Goal: Task Accomplishment & Management: Manage account settings

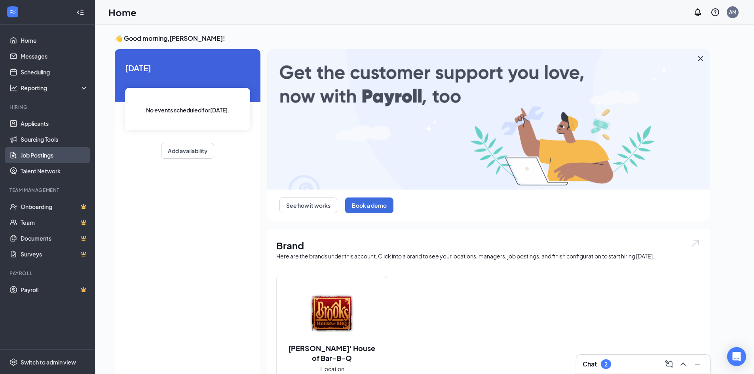
click at [51, 159] on link "Job Postings" at bounding box center [55, 155] width 68 height 16
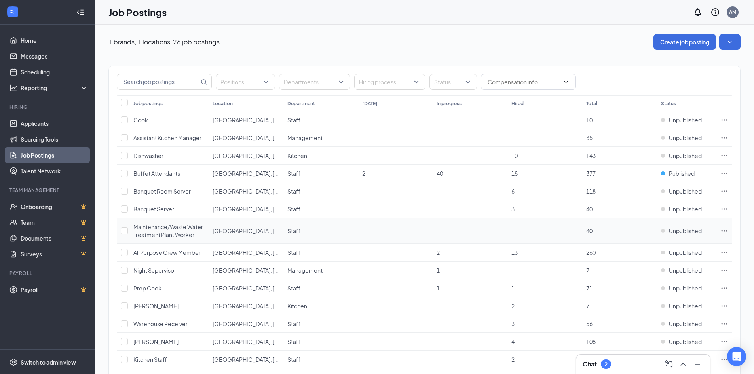
click at [727, 227] on icon "Ellipses" at bounding box center [724, 231] width 8 height 8
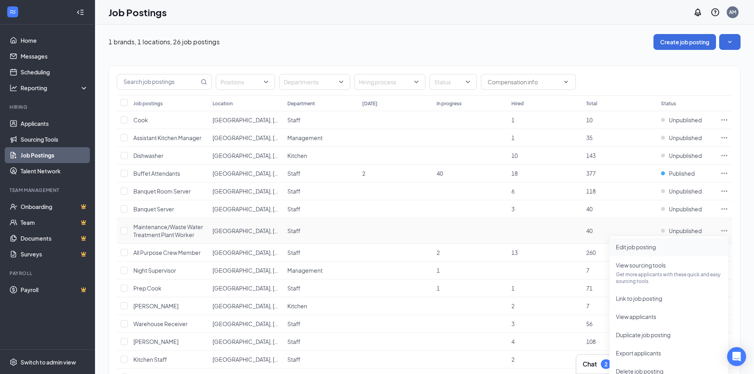
click at [647, 247] on span "Edit job posting" at bounding box center [636, 246] width 40 height 7
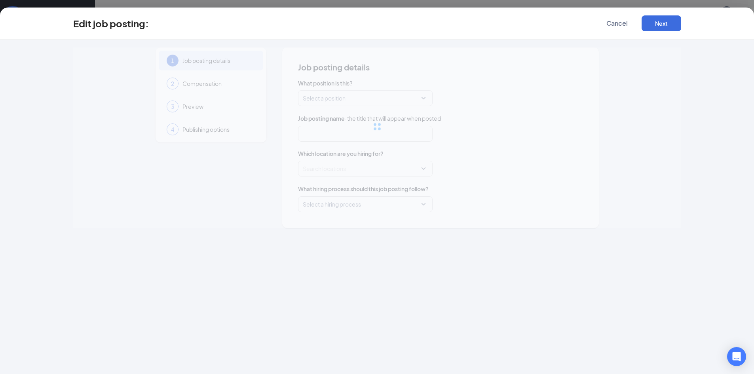
type input "Maintenance/Waste Water Treatment Plant Worker"
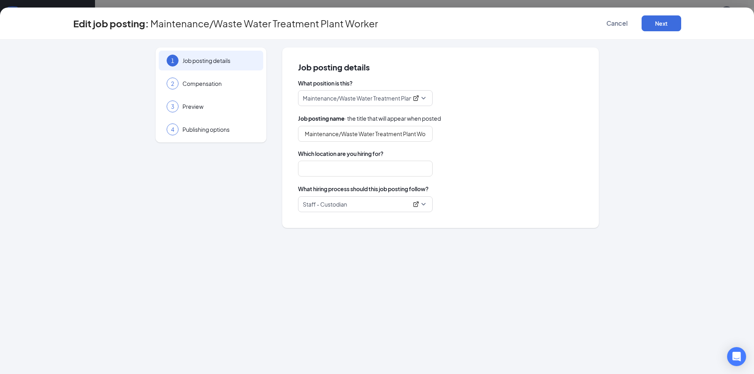
type input "[GEOGRAPHIC_DATA], [GEOGRAPHIC_DATA]"
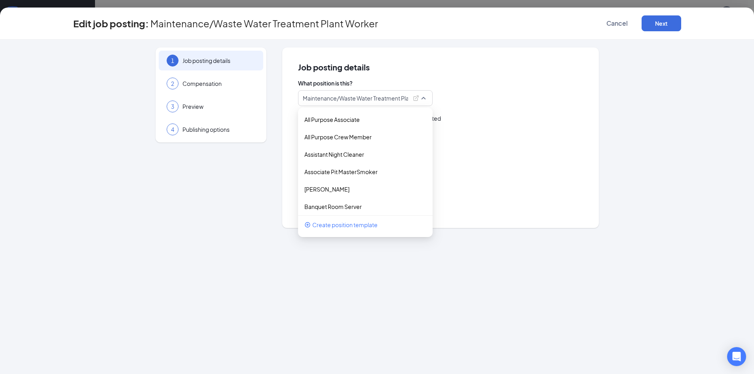
scroll to position [231, 0]
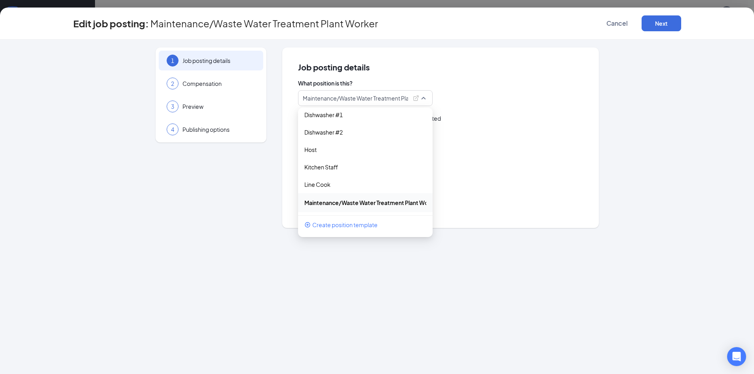
drag, startPoint x: 336, startPoint y: 99, endPoint x: 381, endPoint y: 96, distance: 45.6
click at [381, 96] on p "Maintenance/Waste Water Treatment Plant Worker" at bounding box center [355, 98] width 105 height 8
drag, startPoint x: 369, startPoint y: 100, endPoint x: 383, endPoint y: 99, distance: 14.3
click at [370, 100] on p "Maintenance/Waste Water Treatment Plant Worker" at bounding box center [355, 98] width 105 height 8
drag, startPoint x: 401, startPoint y: 99, endPoint x: 377, endPoint y: 99, distance: 24.5
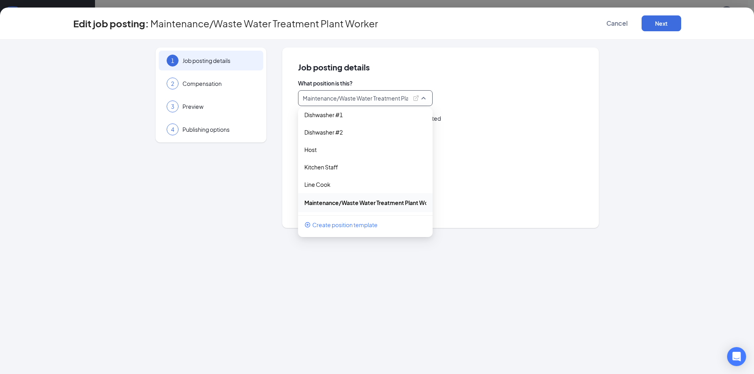
click at [377, 99] on p "Maintenance/Waste Water Treatment Plant Worker" at bounding box center [355, 98] width 105 height 8
click at [555, 104] on div "108147 Maintenance/Waste Water Treatment Plant Worker 35230 35234 35239 All Pur…" at bounding box center [440, 98] width 285 height 16
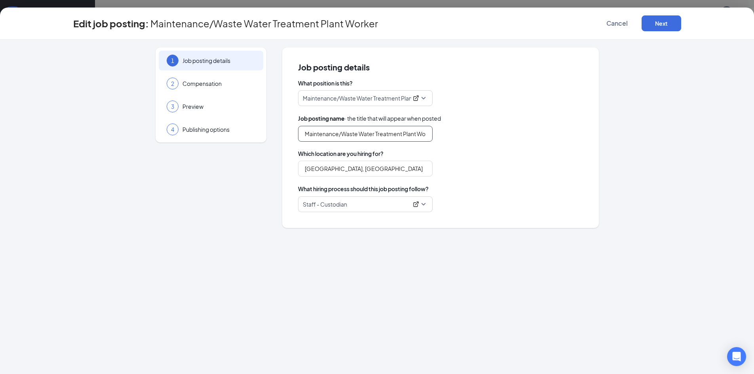
scroll to position [0, 10]
drag, startPoint x: 430, startPoint y: 133, endPoint x: 328, endPoint y: 137, distance: 101.8
click at [328, 137] on input "Maintenance/Waste Water Treatment Plant Worker" at bounding box center [365, 134] width 135 height 16
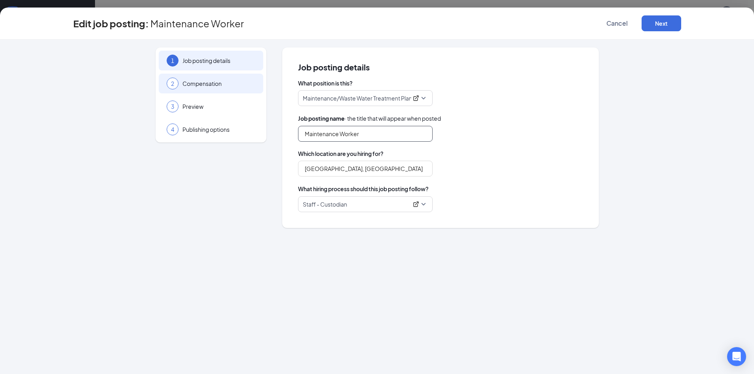
type input "Maintenance Worker"
click at [216, 85] on span "Compensation" at bounding box center [218, 84] width 73 height 8
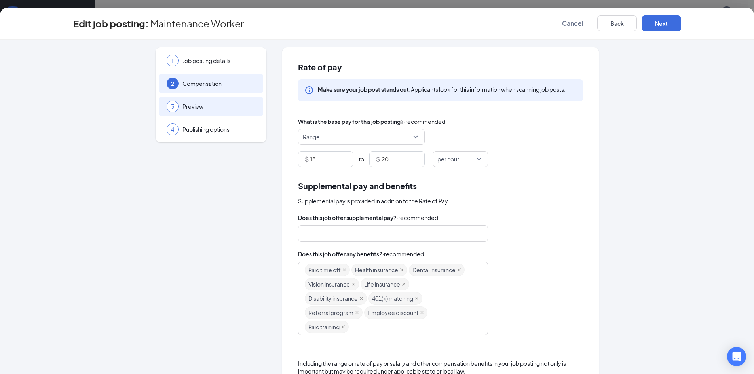
click at [223, 110] on span "Preview" at bounding box center [218, 106] width 73 height 8
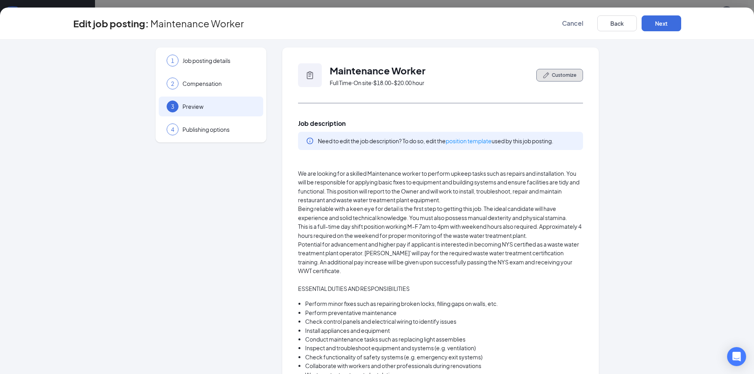
click at [554, 76] on span "Customize" at bounding box center [564, 75] width 25 height 7
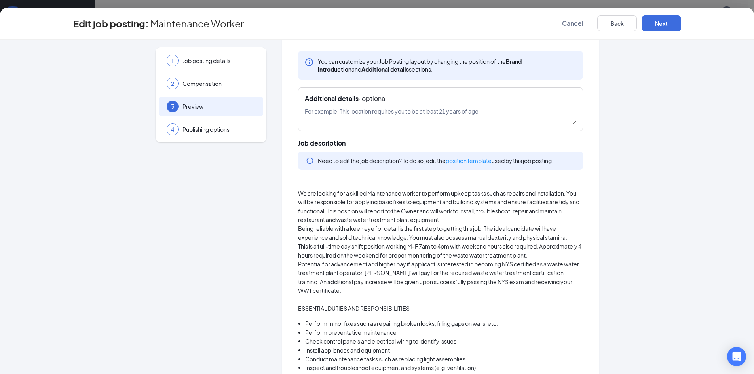
scroll to position [79, 0]
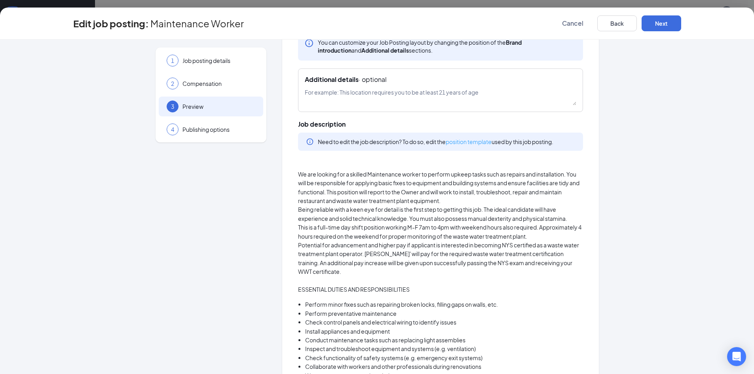
click at [465, 143] on link "position template" at bounding box center [468, 141] width 46 height 7
click at [230, 63] on span "Job posting details" at bounding box center [218, 61] width 73 height 8
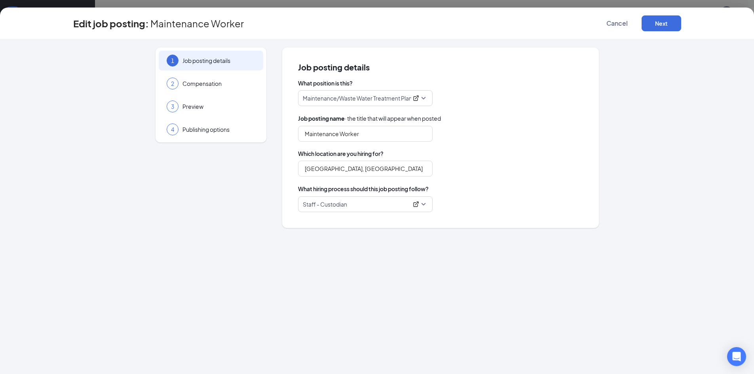
scroll to position [0, 0]
click at [219, 87] on div "2 Compensation" at bounding box center [211, 84] width 104 height 20
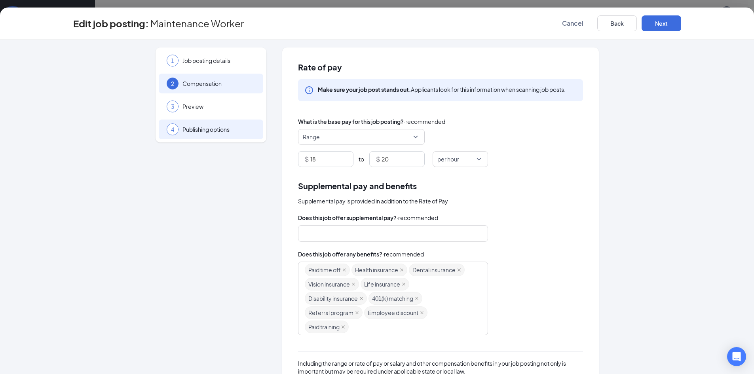
drag, startPoint x: 218, startPoint y: 110, endPoint x: 252, endPoint y: 121, distance: 35.2
click at [219, 110] on div "3 Preview" at bounding box center [211, 107] width 104 height 20
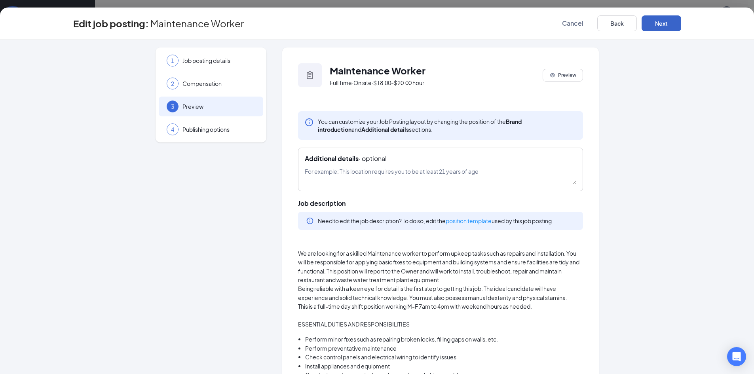
click at [670, 25] on button "Next" at bounding box center [661, 23] width 40 height 16
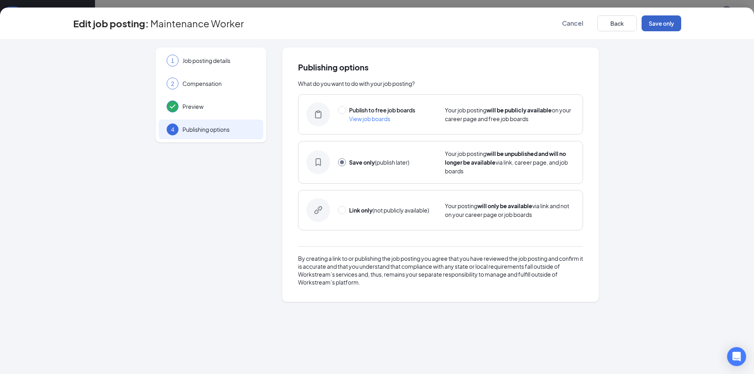
click at [670, 25] on button "Save only" at bounding box center [661, 23] width 40 height 16
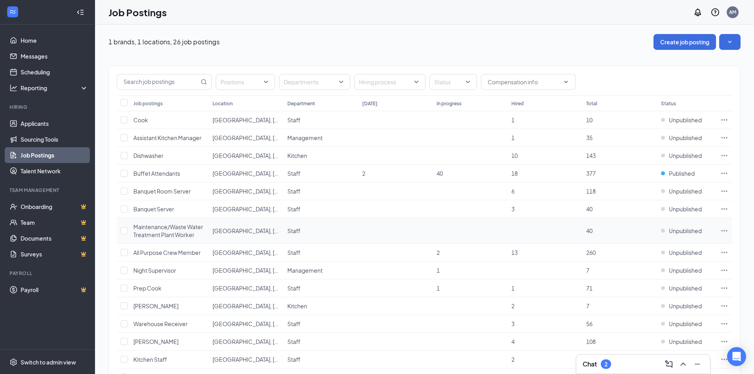
click at [728, 229] on icon "Ellipses" at bounding box center [724, 231] width 8 height 8
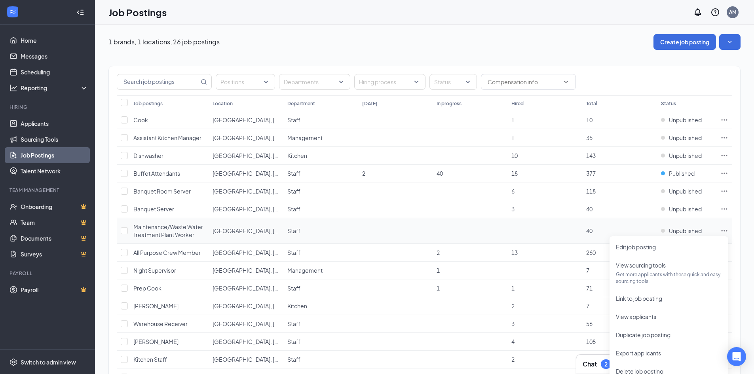
click at [726, 229] on icon "Ellipses" at bounding box center [724, 231] width 8 height 8
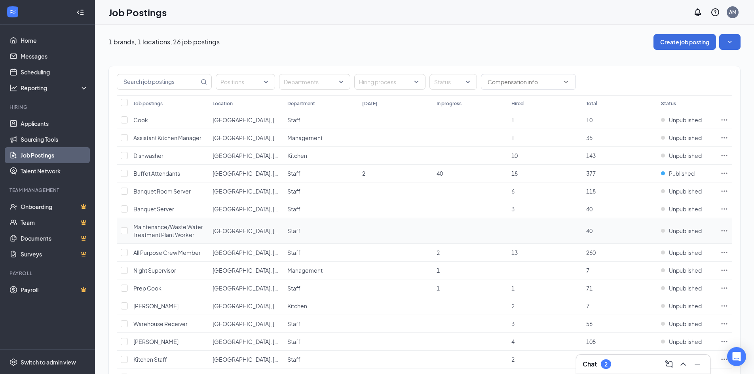
click at [723, 231] on icon "Ellipses" at bounding box center [724, 231] width 8 height 8
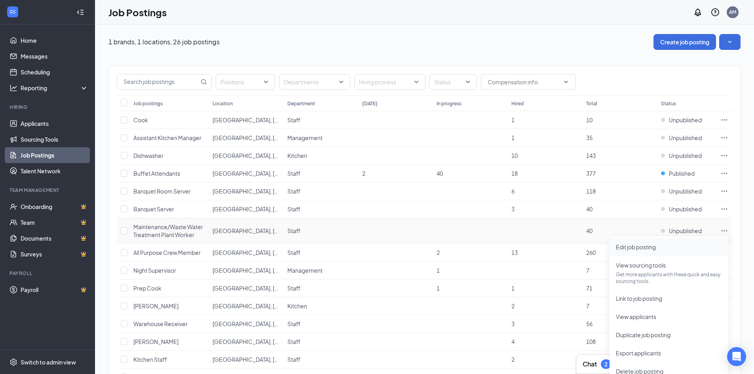
click at [643, 250] on span "Edit job posting" at bounding box center [669, 247] width 106 height 9
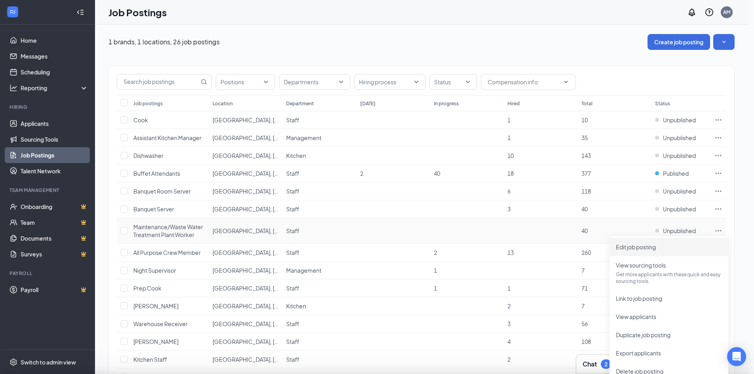
type input "Maintenance Worker"
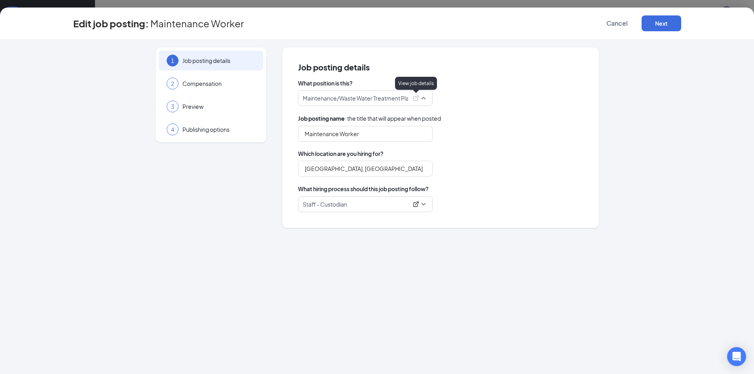
click at [413, 98] on icon "ExternalLink" at bounding box center [416, 98] width 6 height 6
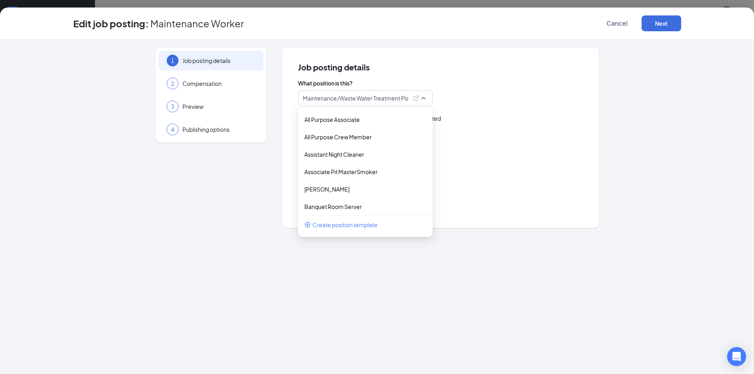
scroll to position [231, 0]
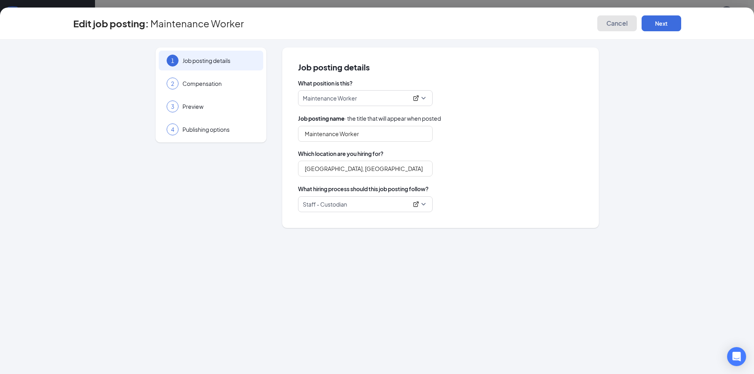
click at [627, 21] on span "Cancel" at bounding box center [616, 23] width 21 height 8
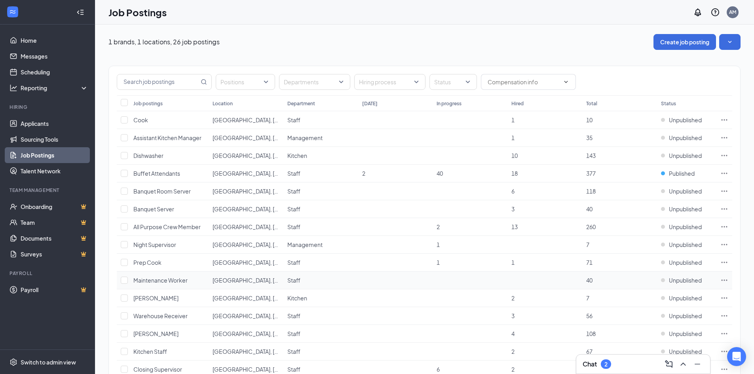
click at [720, 280] on icon "Ellipses" at bounding box center [724, 280] width 8 height 8
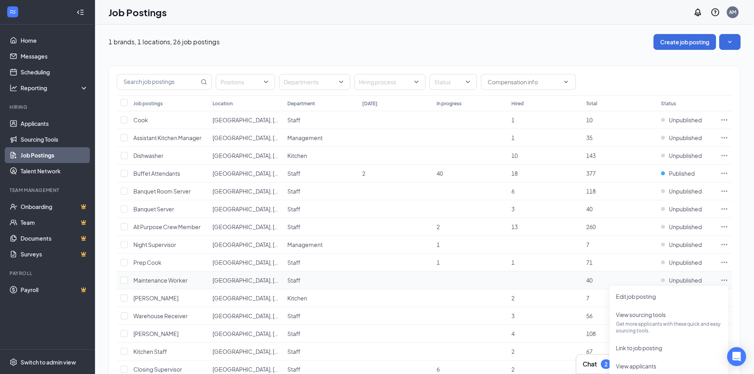
click at [168, 279] on span "Maintenance Worker" at bounding box center [160, 280] width 54 height 7
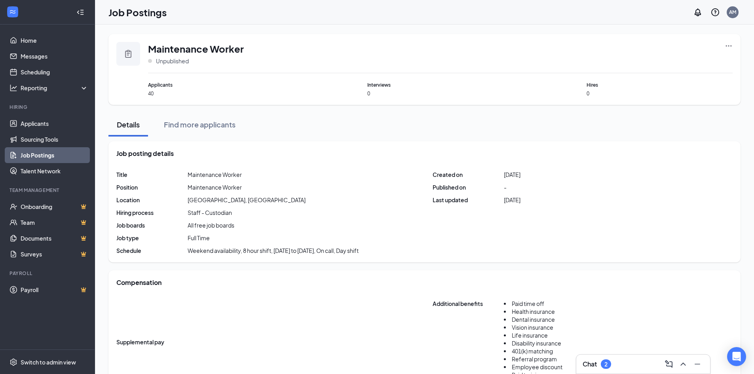
click at [34, 159] on link "Job Postings" at bounding box center [55, 155] width 68 height 16
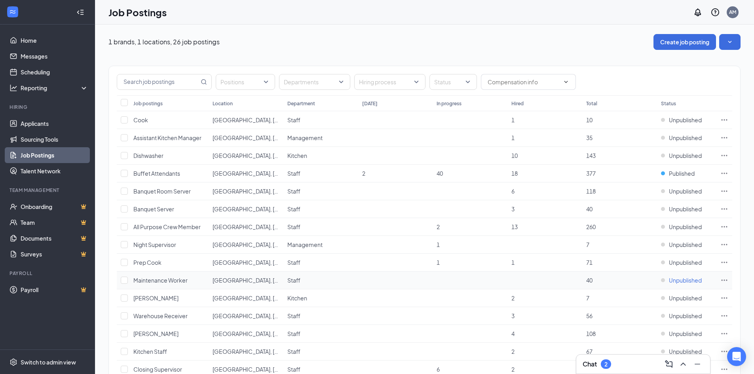
click at [691, 281] on span "Unpublished" at bounding box center [685, 280] width 33 height 8
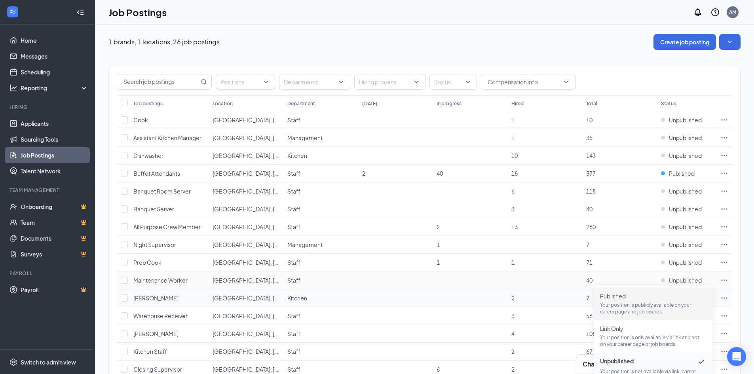
click at [624, 302] on p "Your position is publicly available on your career page and job boards." at bounding box center [653, 307] width 106 height 13
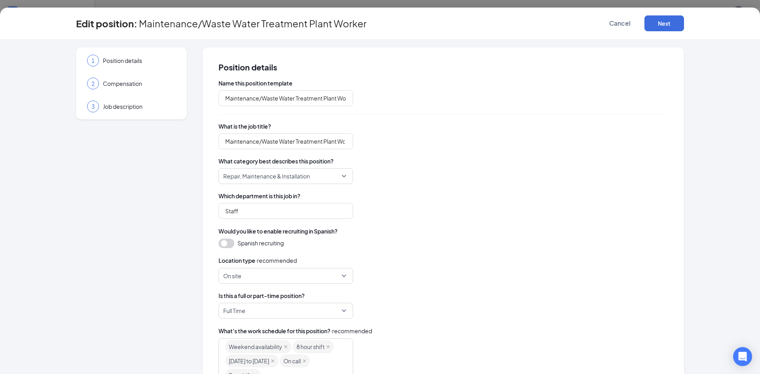
type input "Maintenance/Waste Water Treatment Plant Worker"
type input "Staff"
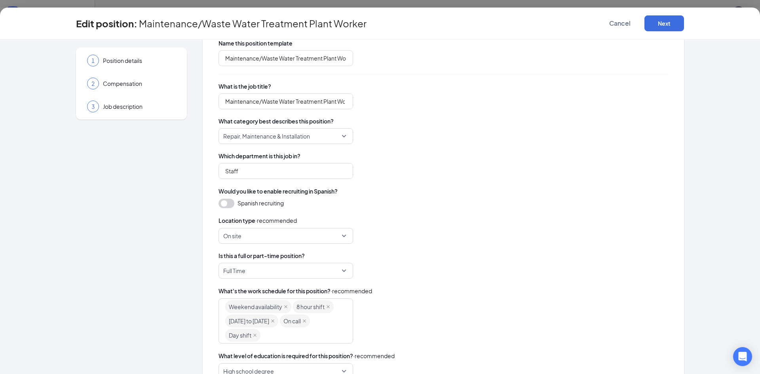
scroll to position [115, 0]
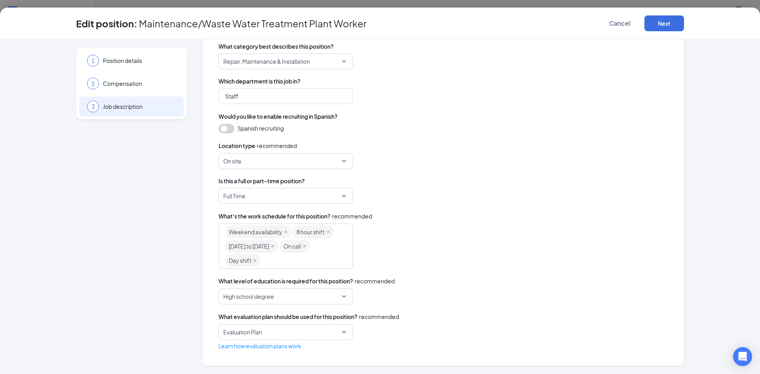
click at [128, 106] on span "Job description" at bounding box center [139, 106] width 73 height 8
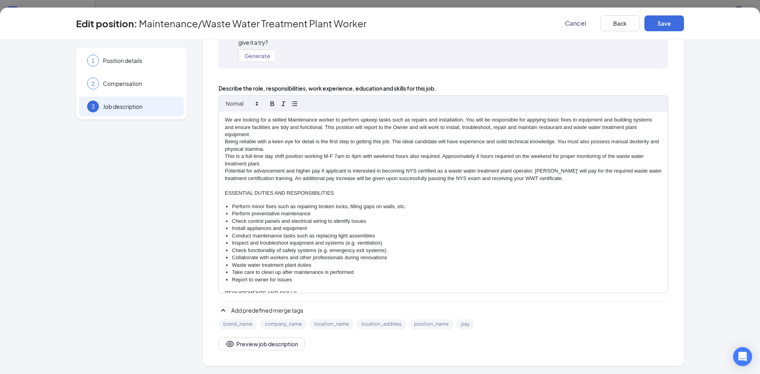
scroll to position [83, 0]
drag, startPoint x: 277, startPoint y: 162, endPoint x: 440, endPoint y: 155, distance: 162.8
click at [440, 155] on p "This is a full-time day shift position working M-F 7am to 4pm with weekend hour…" at bounding box center [443, 160] width 437 height 15
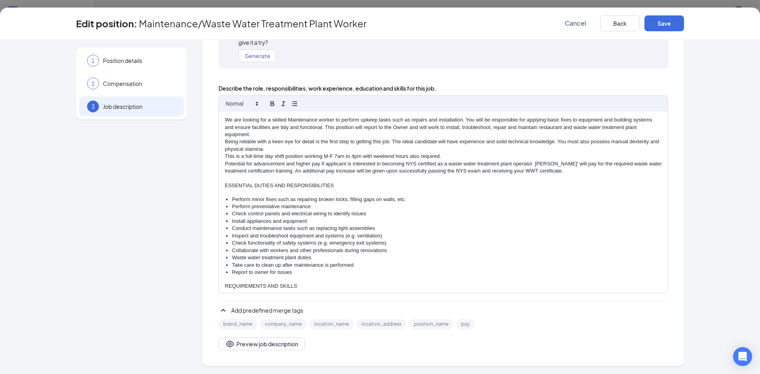
drag, startPoint x: 442, startPoint y: 154, endPoint x: 407, endPoint y: 156, distance: 35.7
click at [407, 156] on p "This is a full-time day shift position working M-F 7am to 4pm with weekend hour…" at bounding box center [443, 156] width 437 height 7
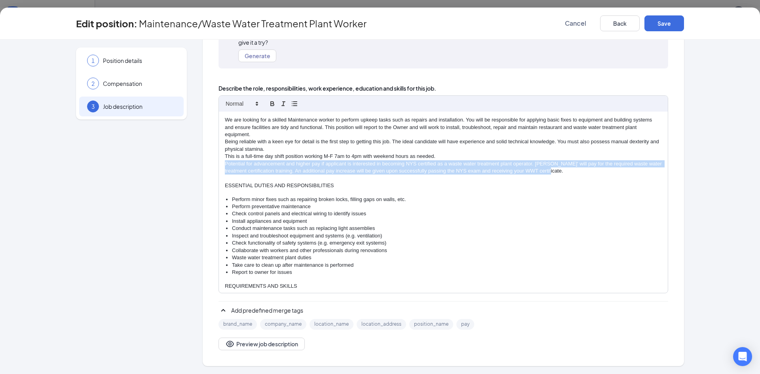
drag, startPoint x: 563, startPoint y: 171, endPoint x: 218, endPoint y: 167, distance: 345.0
click at [219, 167] on div "We are looking for a skilled Maintenance worker to perform upkeep tasks such as…" at bounding box center [443, 202] width 449 height 181
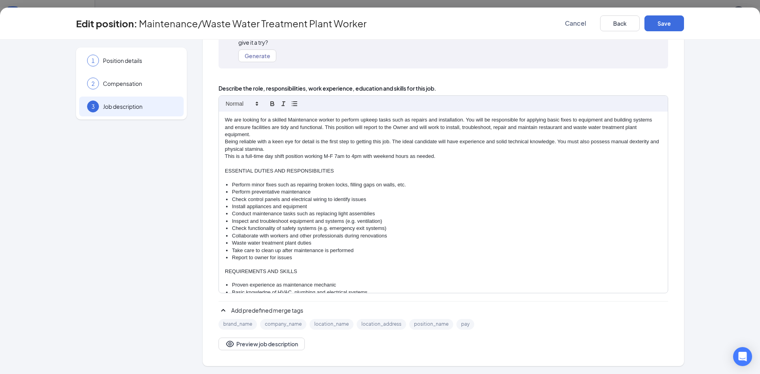
click at [225, 154] on p "This is a full-time day shift position working M-F 7am to 4pm with weekend hour…" at bounding box center [443, 156] width 437 height 7
click at [431, 191] on li "Perform preventative maintenance" at bounding box center [447, 191] width 430 height 7
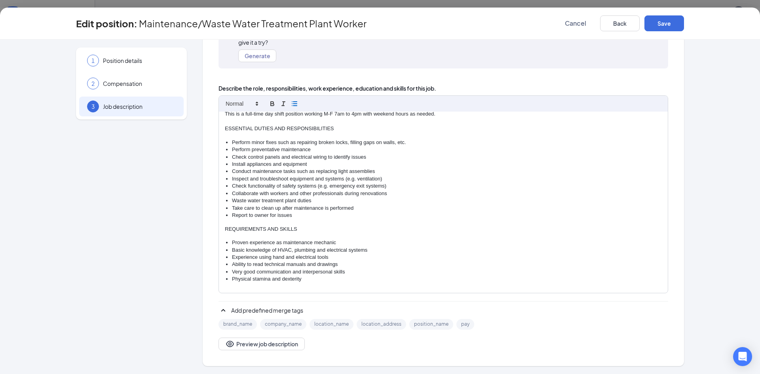
scroll to position [44, 0]
drag, startPoint x: 315, startPoint y: 200, endPoint x: 221, endPoint y: 200, distance: 93.8
click at [221, 200] on div "We are looking for a skilled Maintenance worker to perform upkeep tasks such as…" at bounding box center [443, 202] width 449 height 181
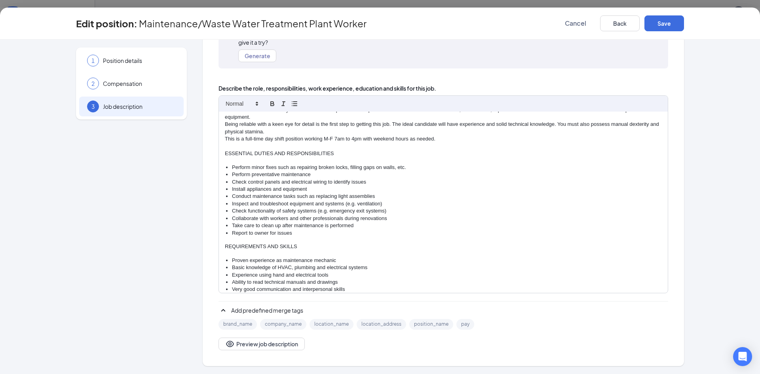
scroll to position [0, 0]
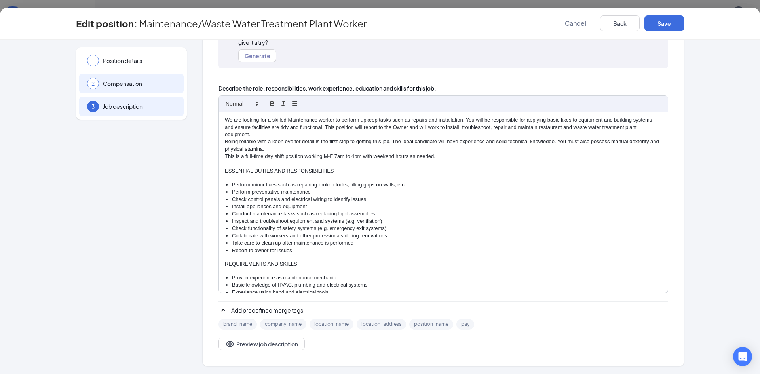
click at [118, 85] on span "Compensation" at bounding box center [139, 84] width 73 height 8
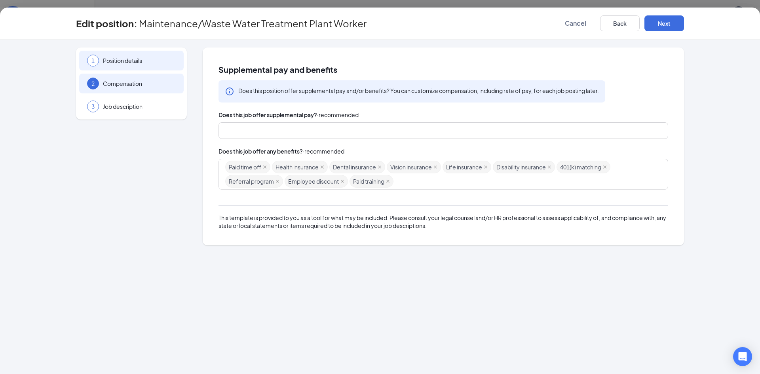
click at [131, 62] on span "Position details" at bounding box center [139, 61] width 73 height 8
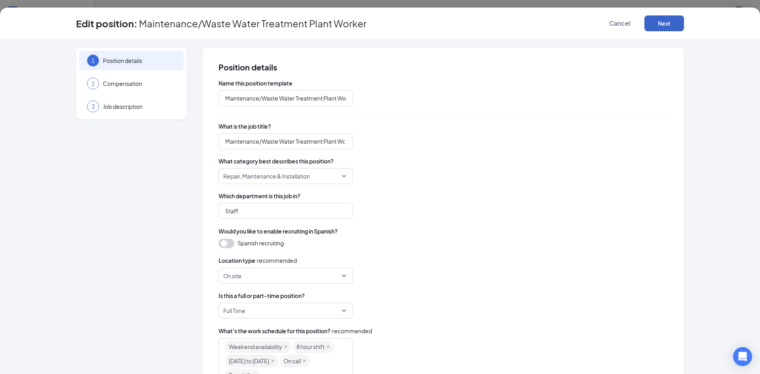
click at [671, 23] on button "Next" at bounding box center [664, 23] width 40 height 16
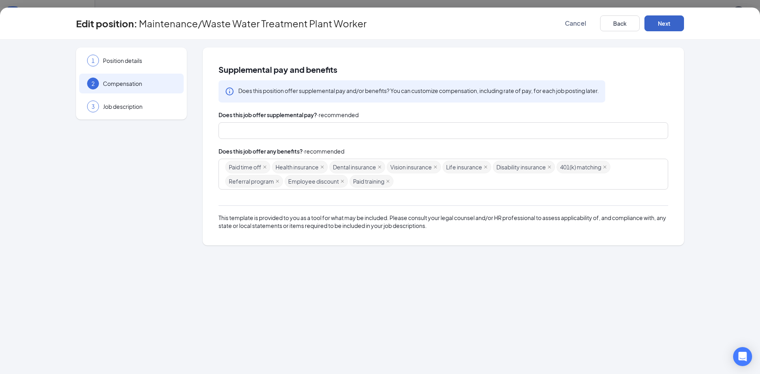
click at [668, 27] on button "Next" at bounding box center [664, 23] width 40 height 16
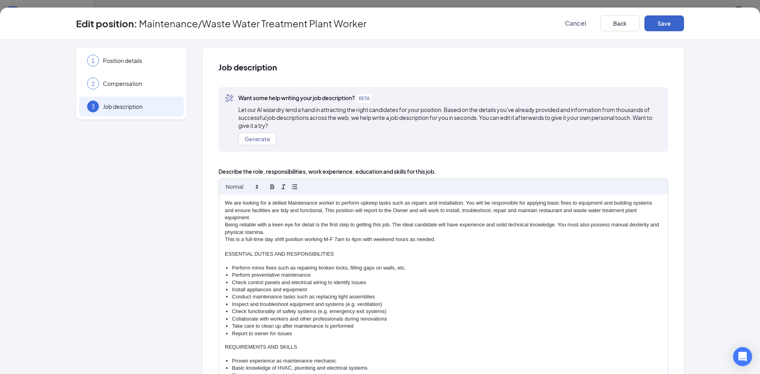
click at [668, 27] on button "Save" at bounding box center [664, 23] width 40 height 16
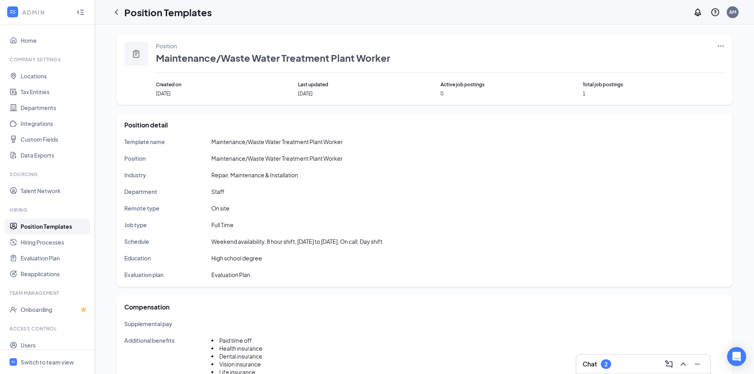
click at [723, 43] on icon "Ellipses" at bounding box center [721, 46] width 8 height 8
click at [671, 61] on span "Edit" at bounding box center [684, 62] width 68 height 9
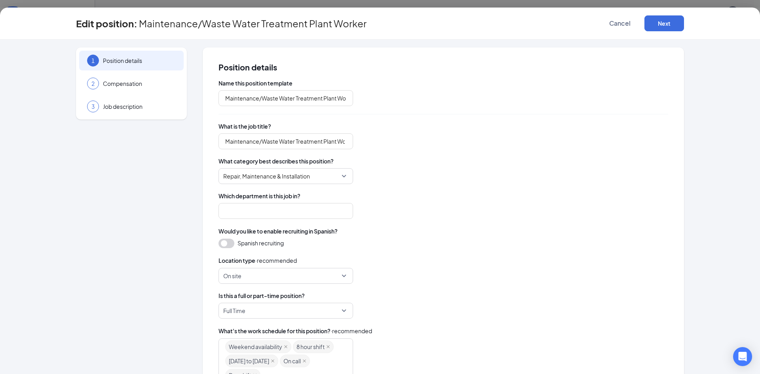
type input "Staff"
drag, startPoint x: 255, startPoint y: 97, endPoint x: 334, endPoint y: 103, distance: 79.7
click at [334, 103] on input "Maintenance/Waste Water Treatment Plant Worker" at bounding box center [285, 98] width 135 height 16
type input "Maintenance Worker"
drag, startPoint x: 256, startPoint y: 141, endPoint x: 334, endPoint y: 143, distance: 78.0
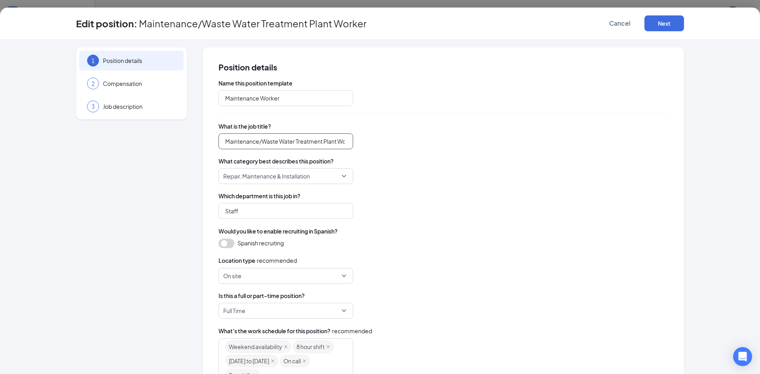
click at [334, 143] on input "Maintenance/Waste Water Treatment Plant Worker" at bounding box center [285, 141] width 135 height 16
type input "Maintenance Worker"
click at [657, 22] on button "Next" at bounding box center [664, 23] width 40 height 16
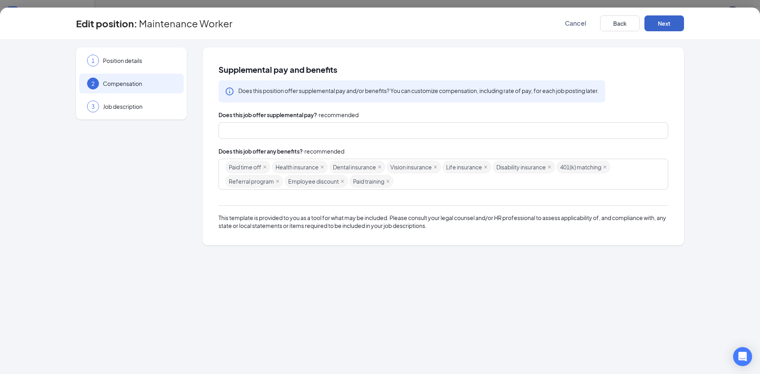
click at [663, 21] on button "Next" at bounding box center [664, 23] width 40 height 16
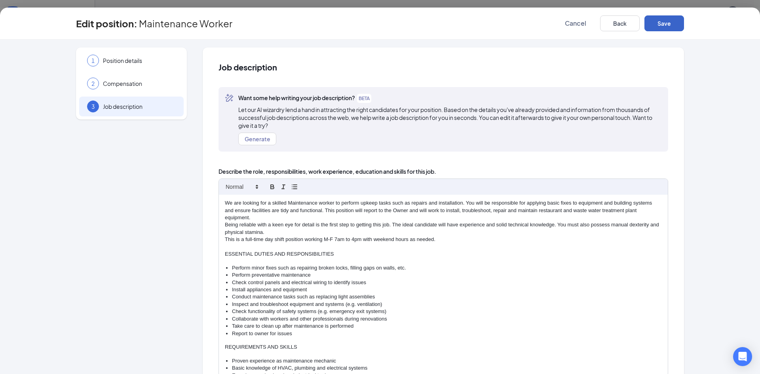
click at [676, 23] on button "Save" at bounding box center [664, 23] width 40 height 16
